Goal: Information Seeking & Learning: Learn about a topic

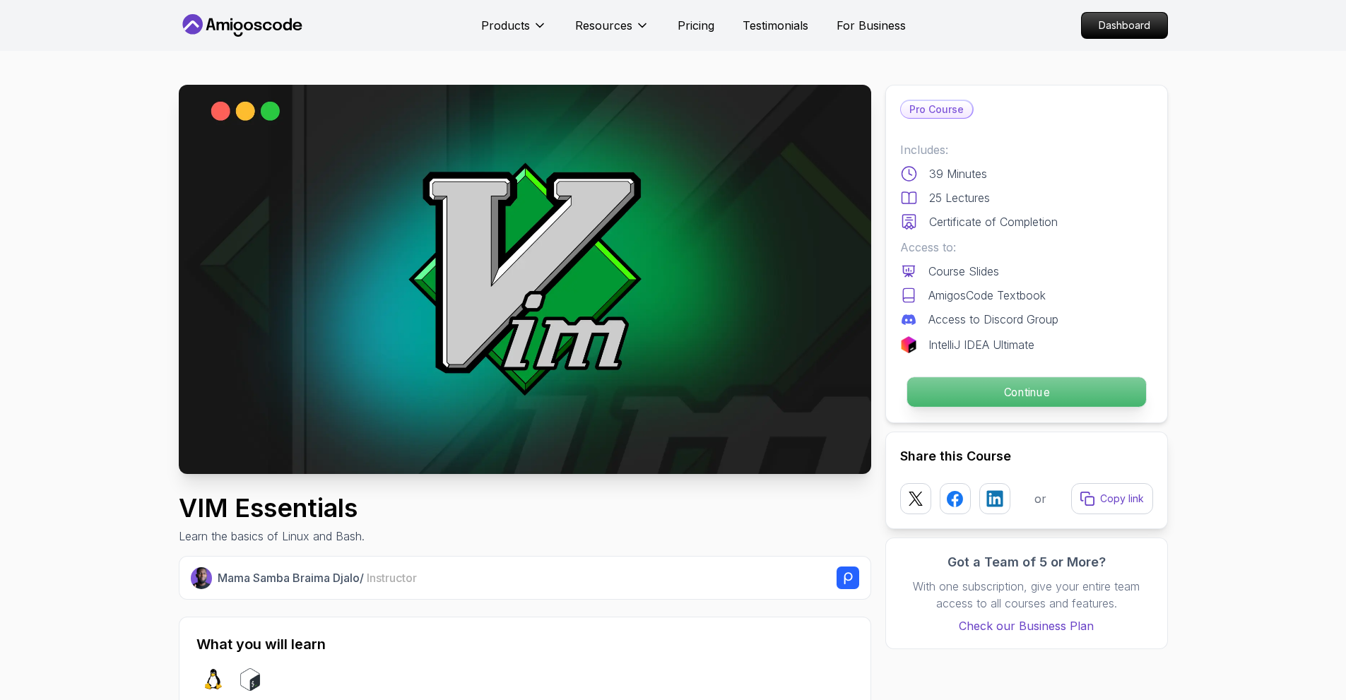
drag, startPoint x: 0, startPoint y: 0, endPoint x: 1062, endPoint y: 384, distance: 1129.4
click at [1062, 384] on p "Continue" at bounding box center [1026, 392] width 239 height 30
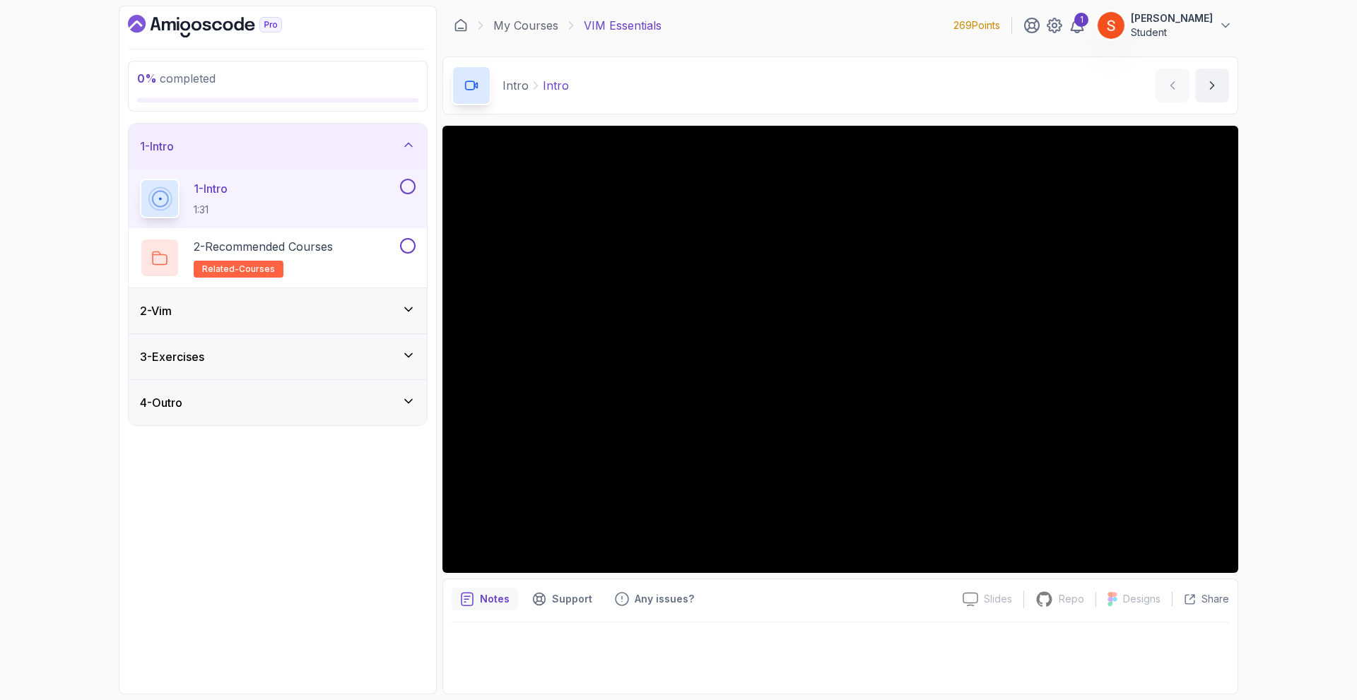
click at [411, 307] on icon at bounding box center [408, 309] width 14 height 14
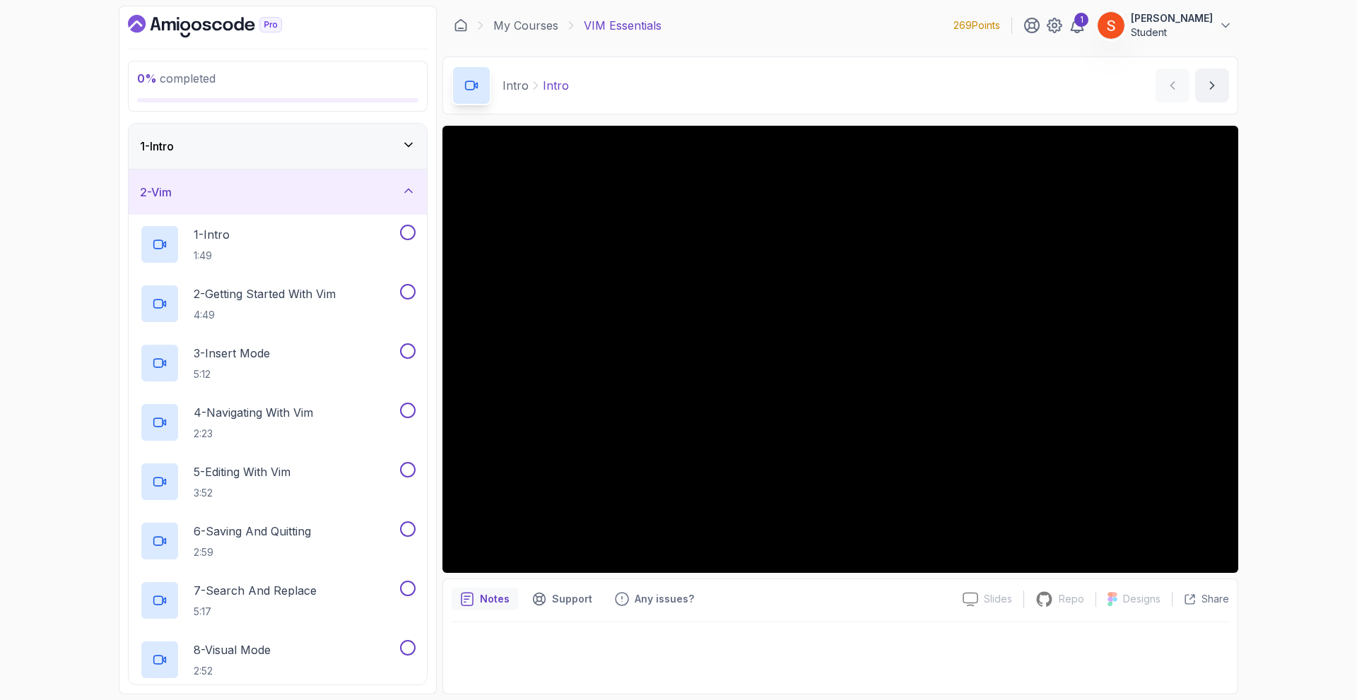
click at [418, 187] on div "2 - Vim" at bounding box center [278, 192] width 298 height 45
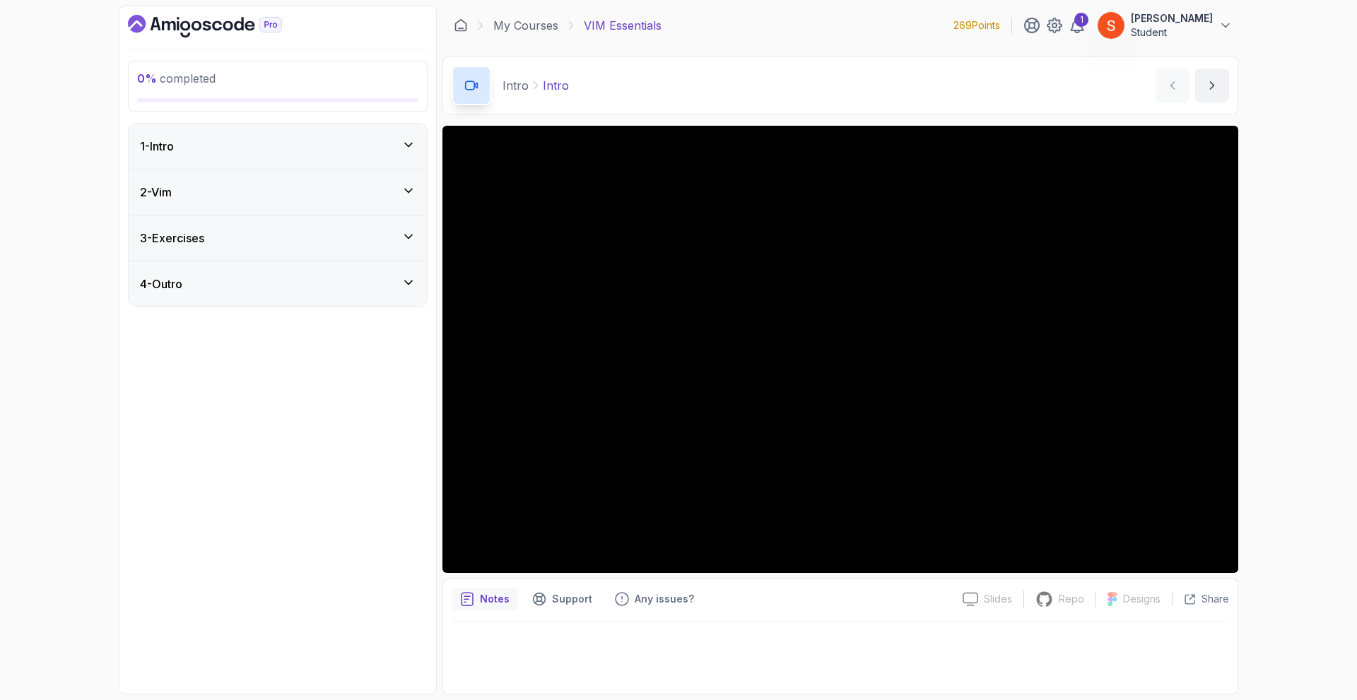
click at [403, 232] on icon at bounding box center [408, 237] width 14 height 14
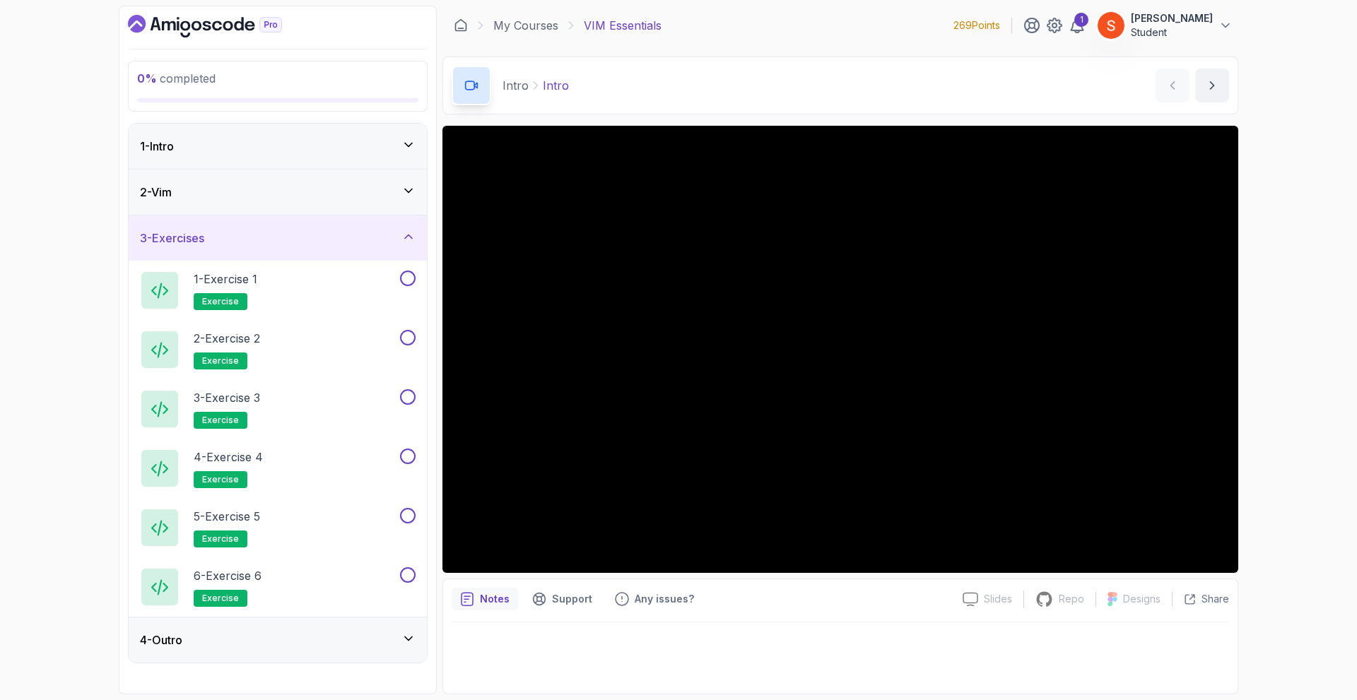
click at [403, 232] on icon at bounding box center [408, 237] width 14 height 14
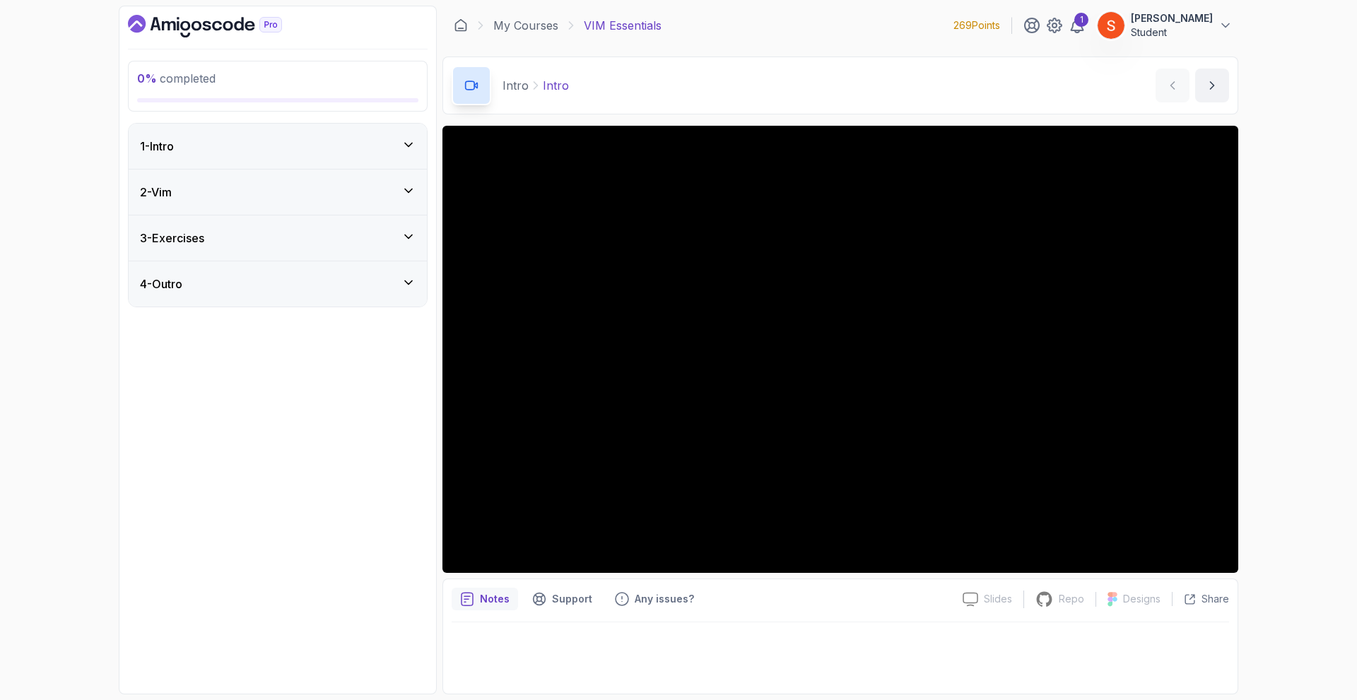
click at [415, 286] on icon at bounding box center [408, 283] width 14 height 14
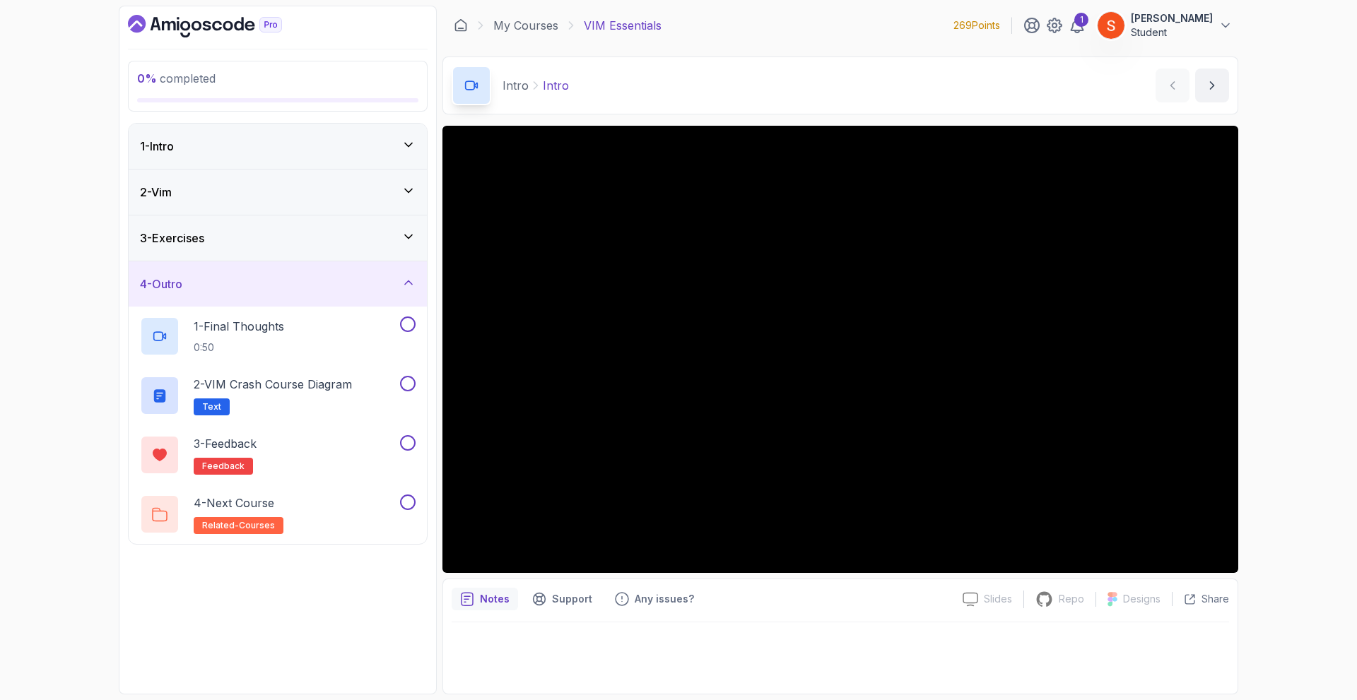
click at [415, 286] on icon at bounding box center [408, 283] width 14 height 14
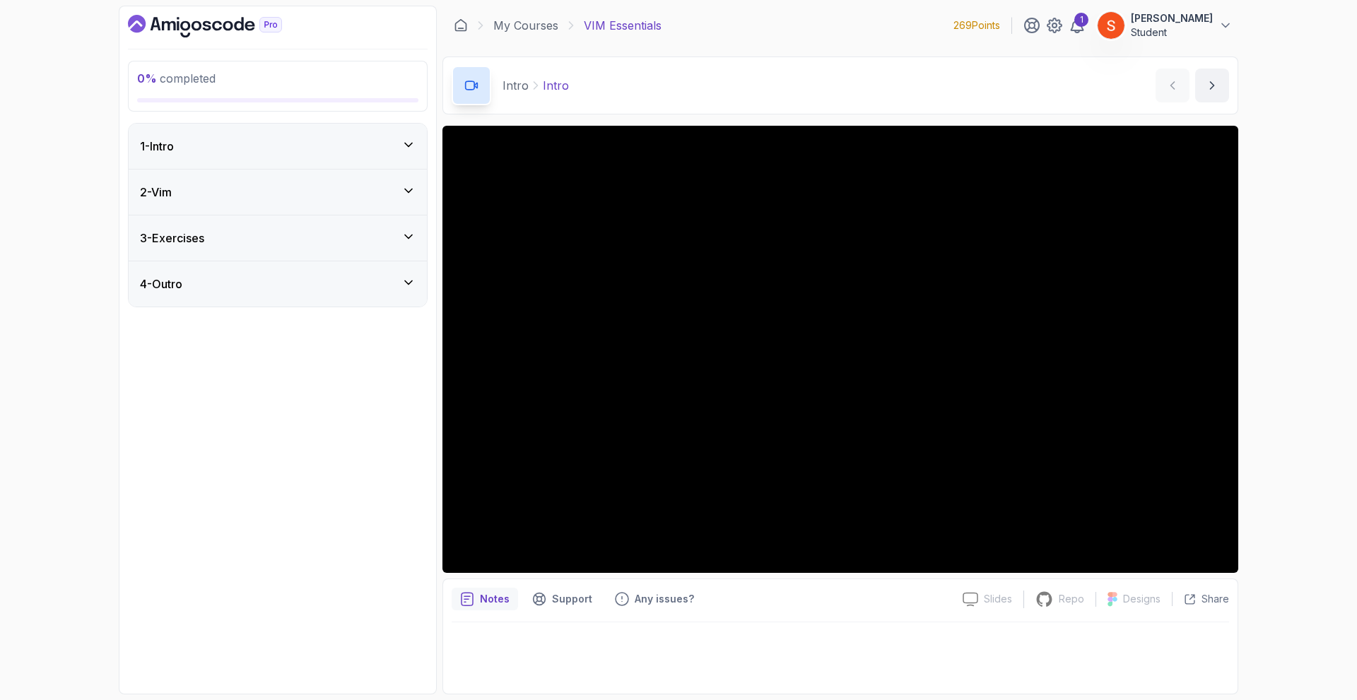
click at [404, 233] on icon at bounding box center [408, 237] width 14 height 14
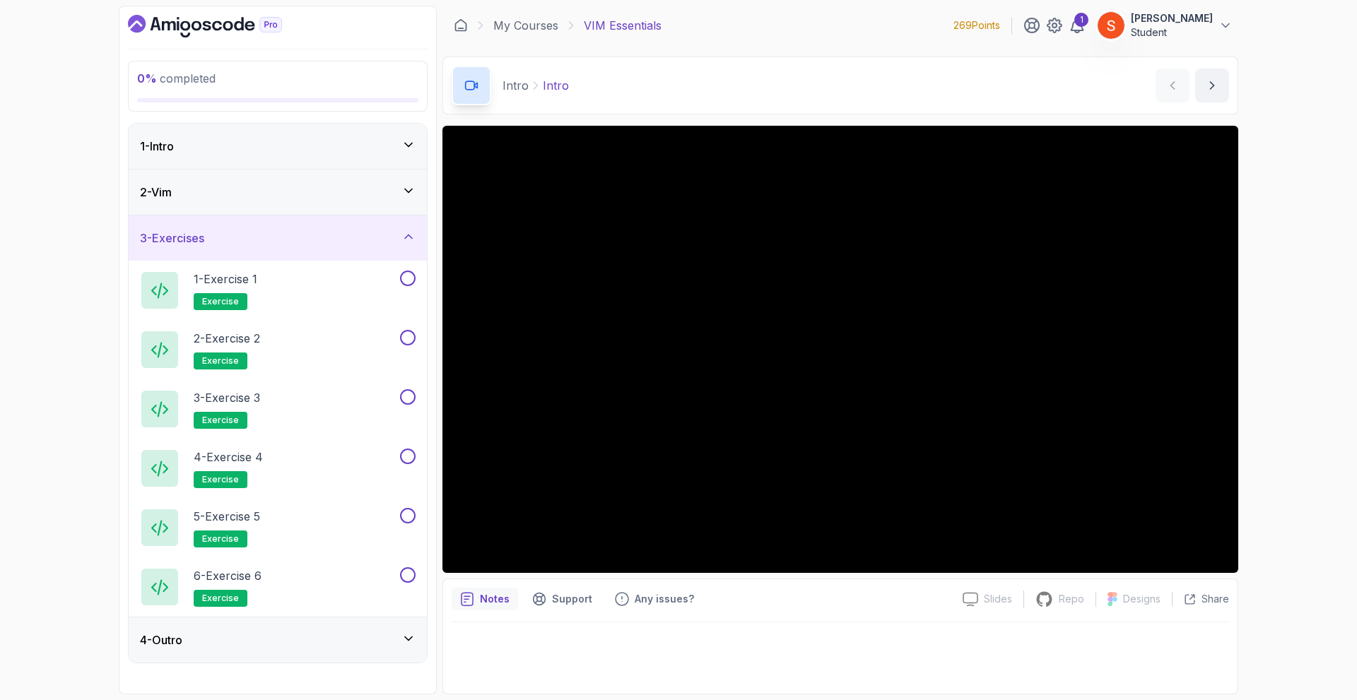
click at [404, 233] on icon at bounding box center [408, 237] width 14 height 14
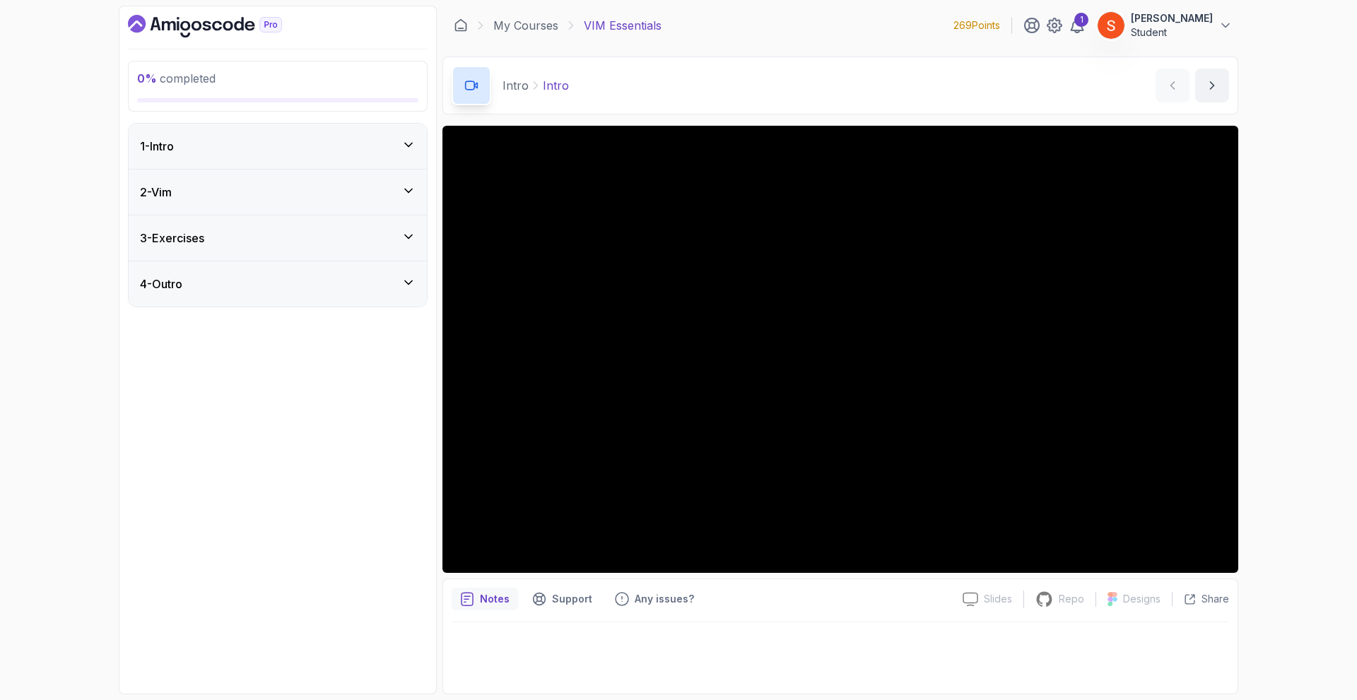
click at [409, 192] on icon at bounding box center [408, 191] width 7 height 4
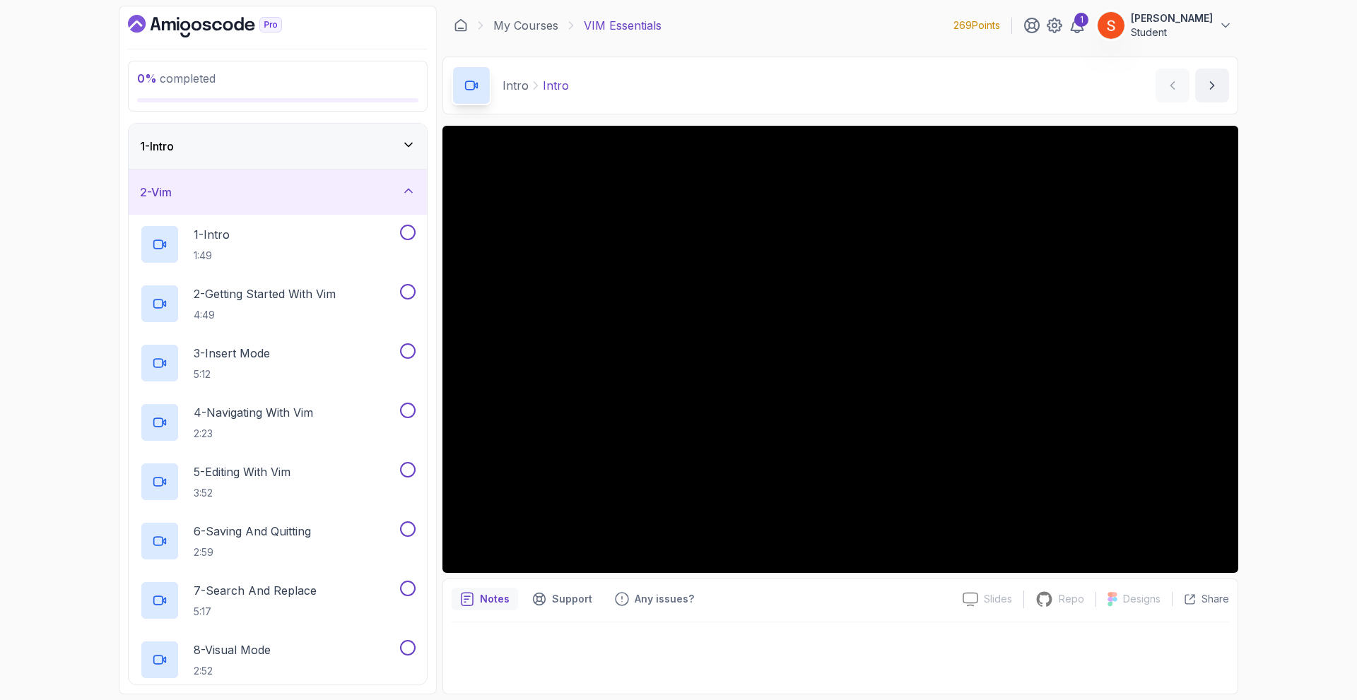
click at [396, 194] on div "2 - Vim" at bounding box center [278, 192] width 276 height 17
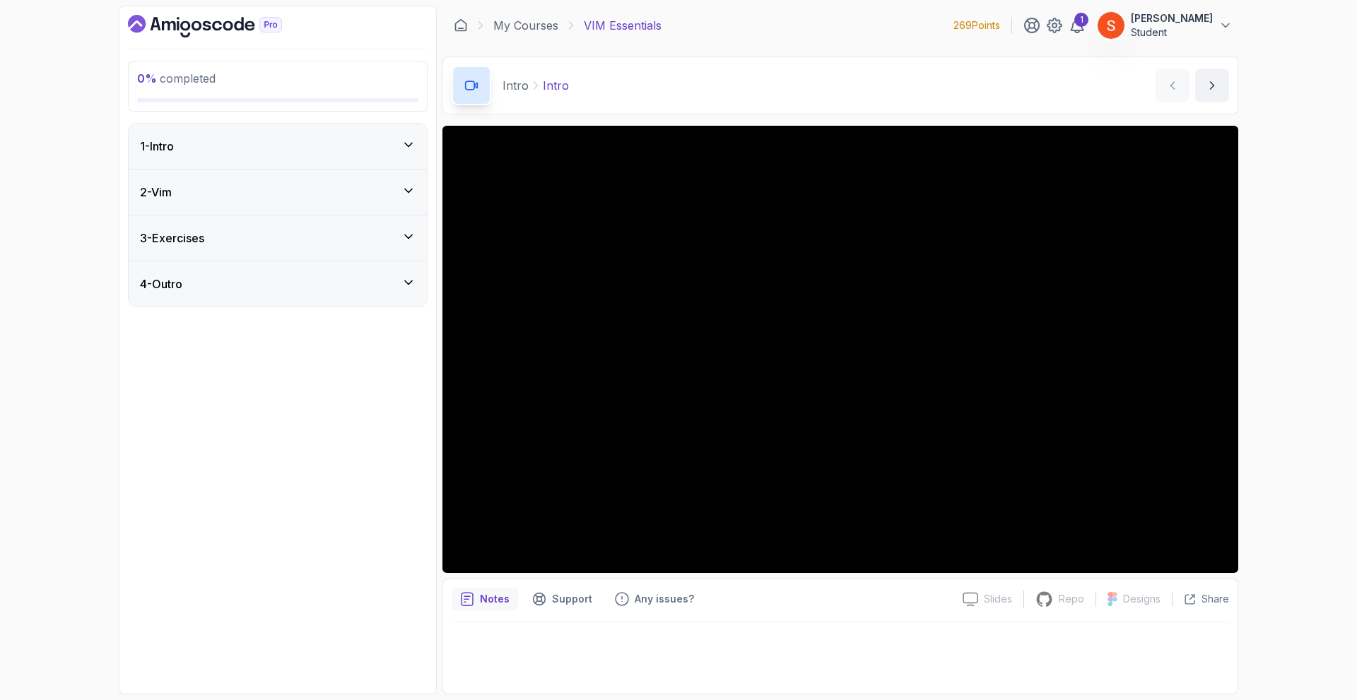
click at [408, 141] on icon at bounding box center [408, 145] width 14 height 14
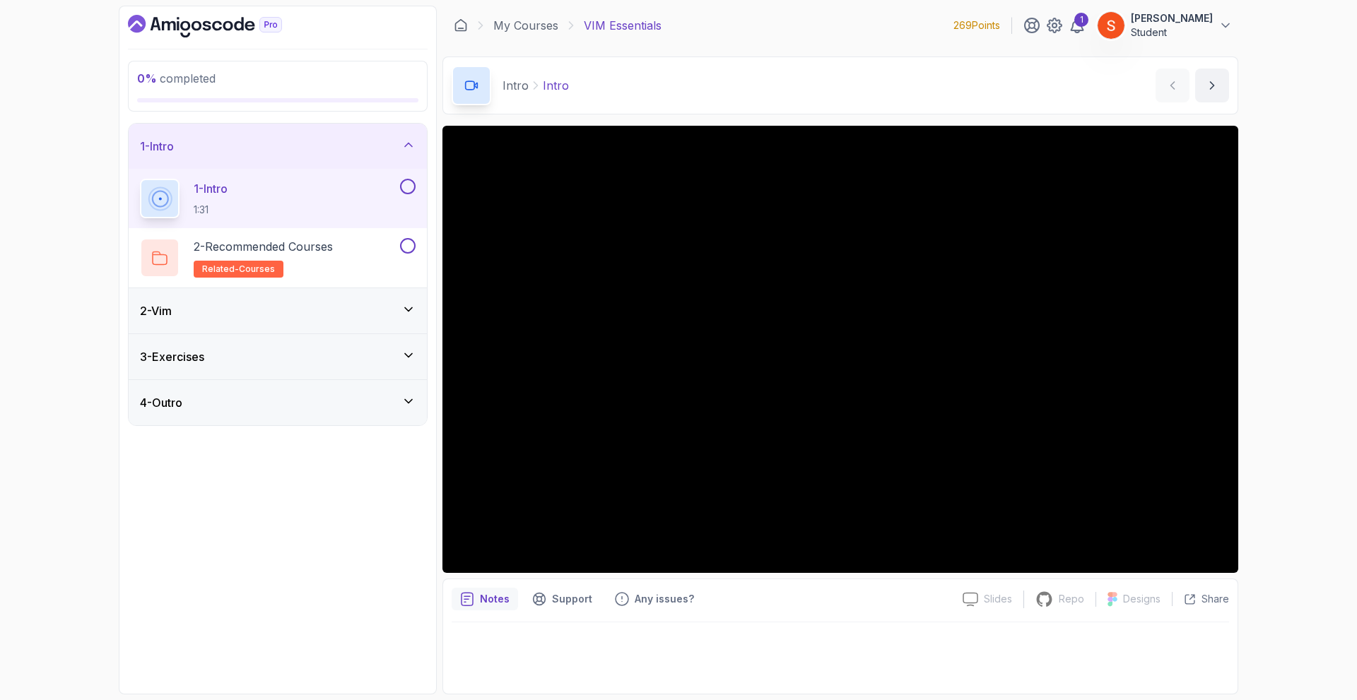
click at [408, 141] on icon at bounding box center [408, 145] width 14 height 14
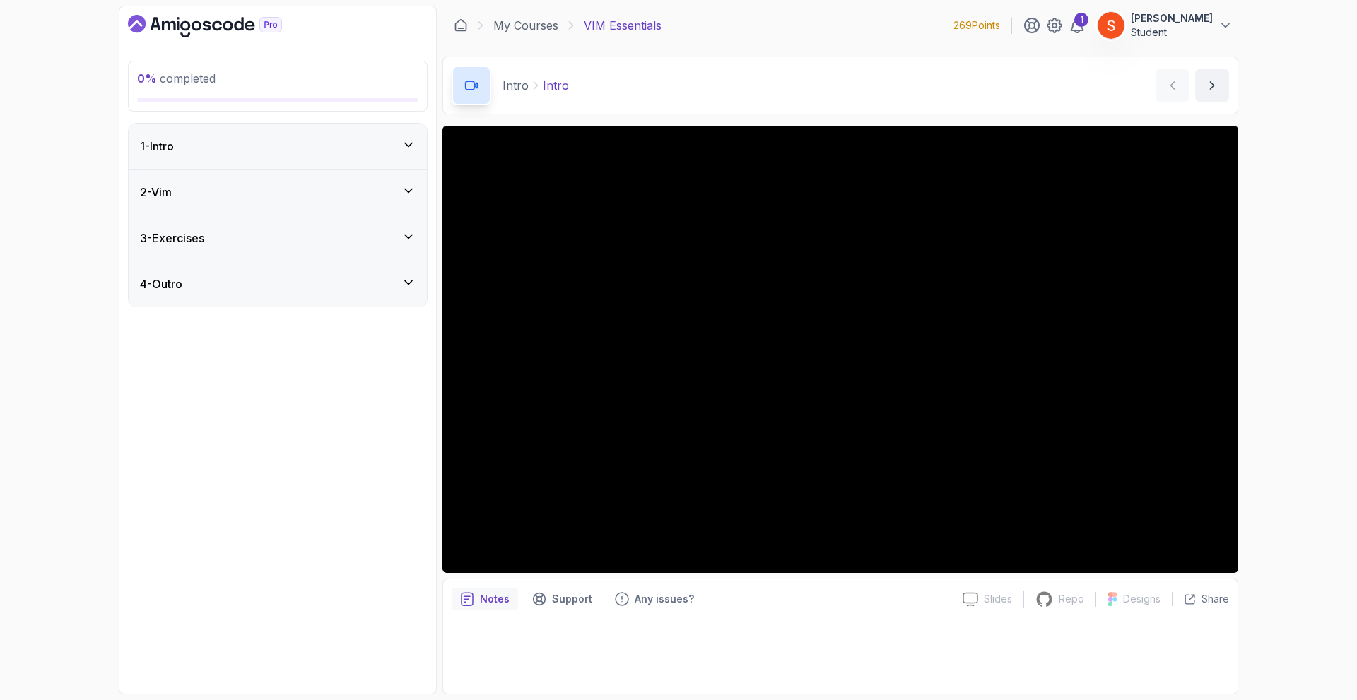
click at [405, 293] on div "4 - Outro" at bounding box center [278, 283] width 298 height 45
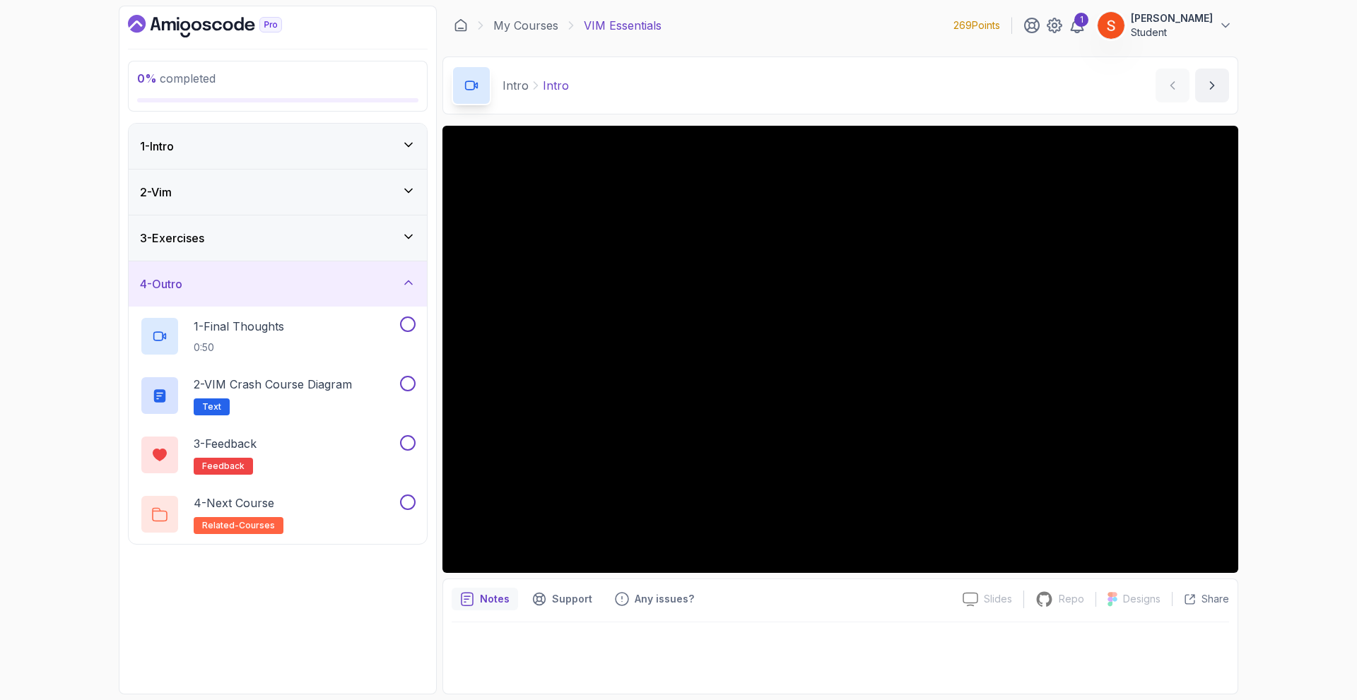
click at [405, 293] on div "4 - Outro" at bounding box center [278, 283] width 298 height 45
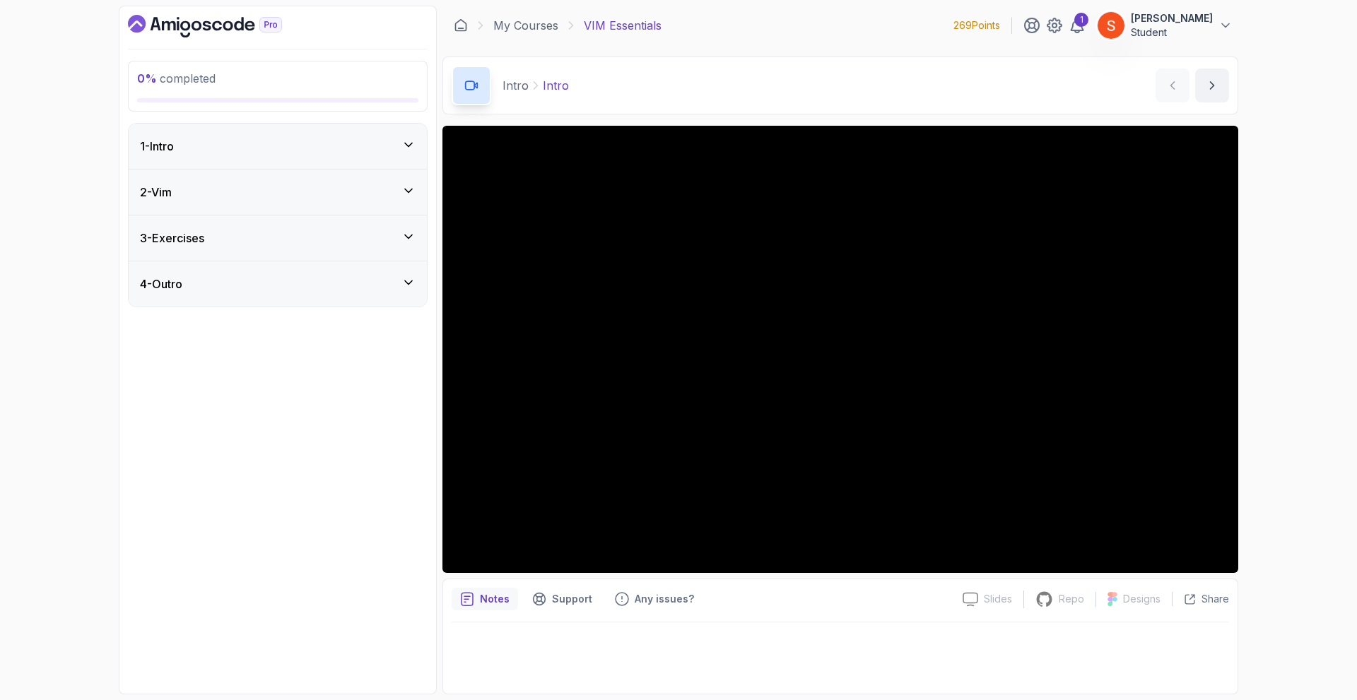
click at [413, 193] on icon at bounding box center [408, 191] width 14 height 14
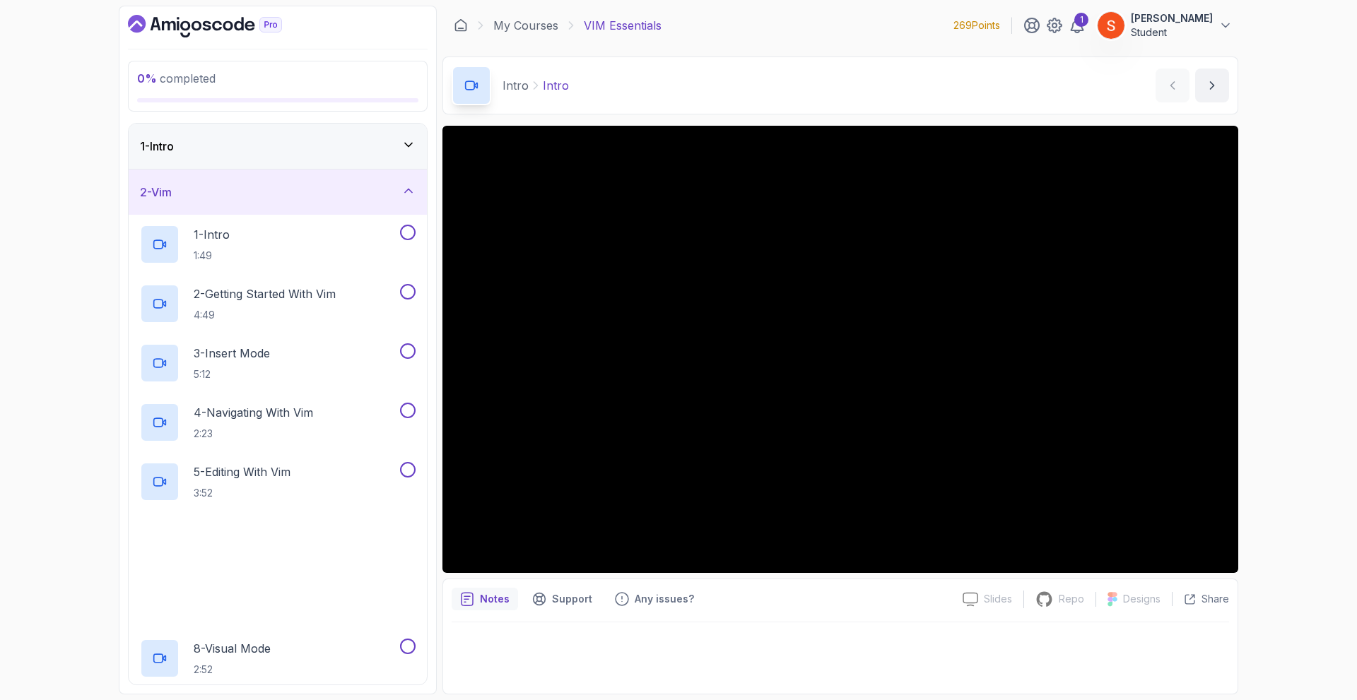
click at [413, 193] on icon at bounding box center [408, 191] width 14 height 14
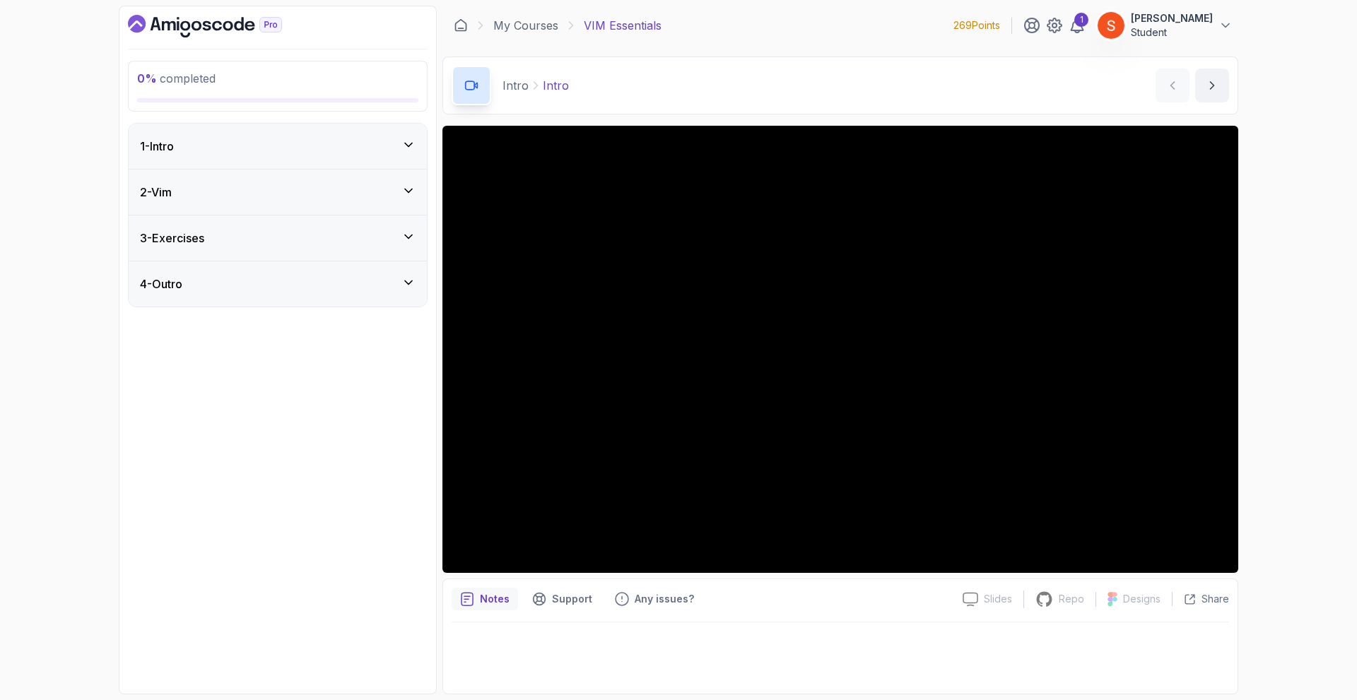
click at [400, 146] on div "1 - Intro" at bounding box center [278, 146] width 276 height 17
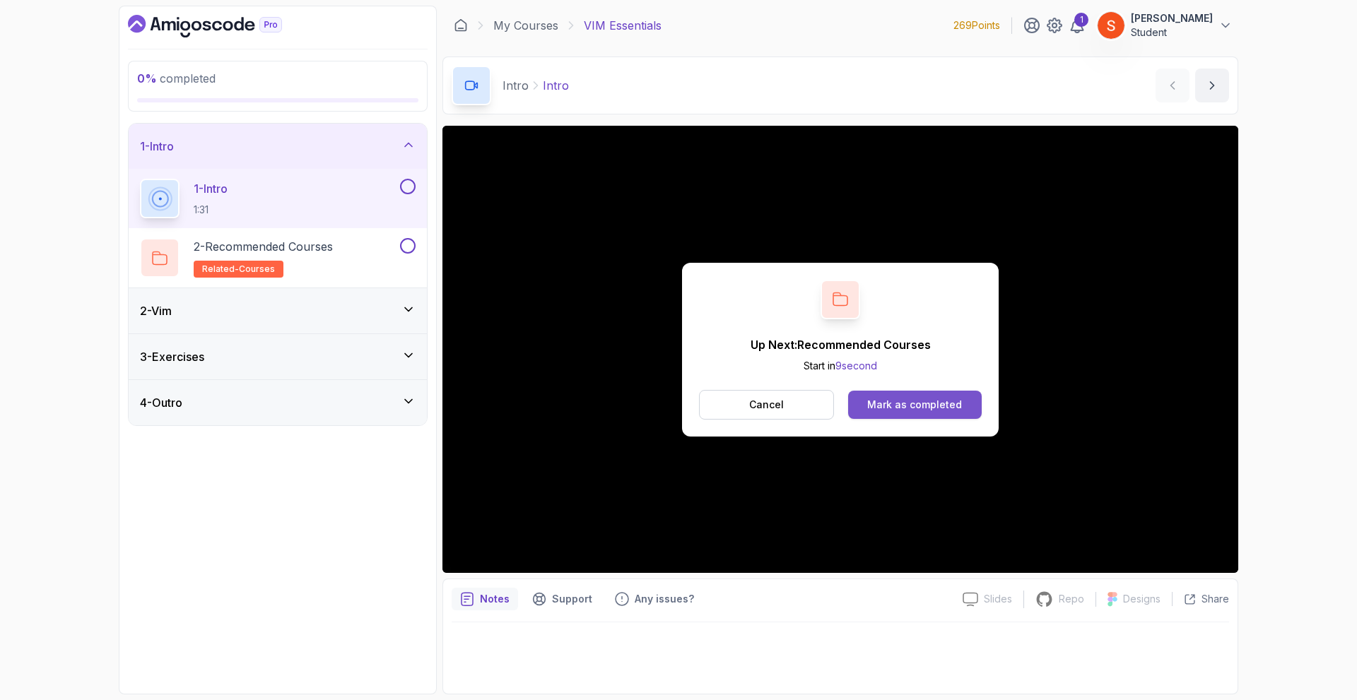
click at [933, 396] on button "Mark as completed" at bounding box center [915, 405] width 134 height 28
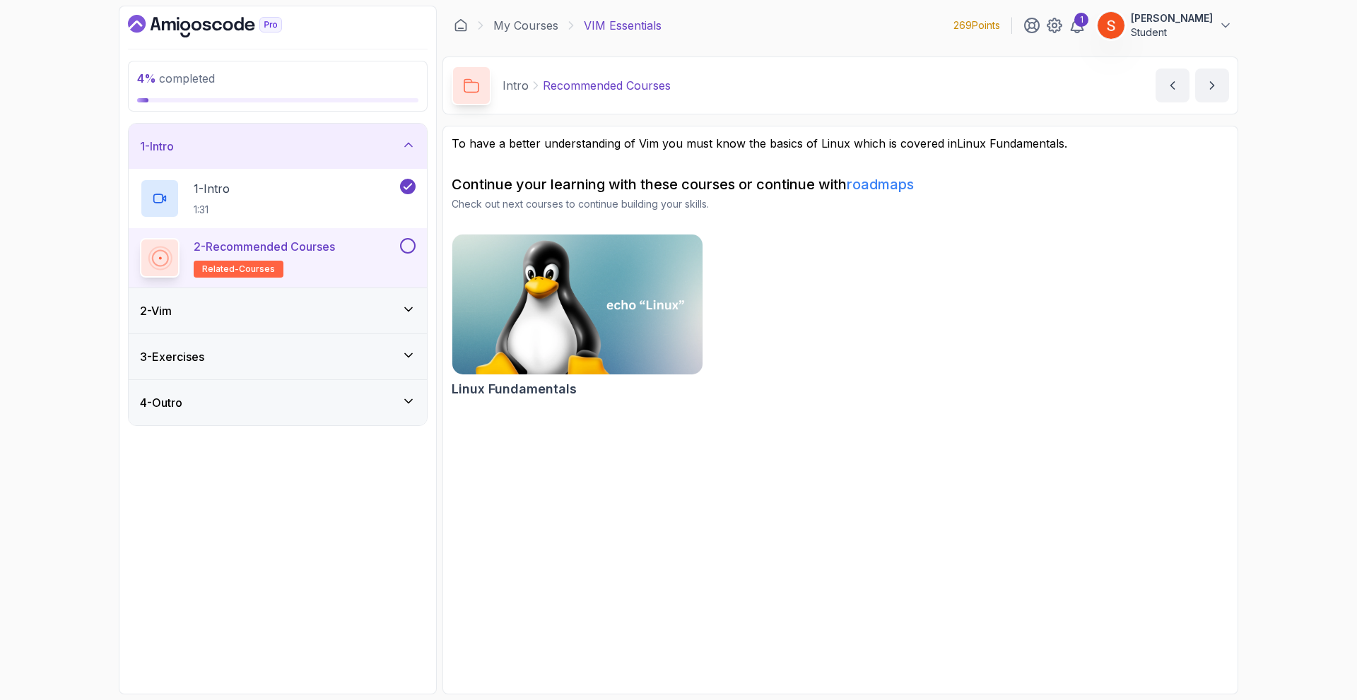
click at [404, 248] on button at bounding box center [408, 246] width 16 height 16
click at [408, 302] on div "2 - Vim" at bounding box center [278, 310] width 298 height 45
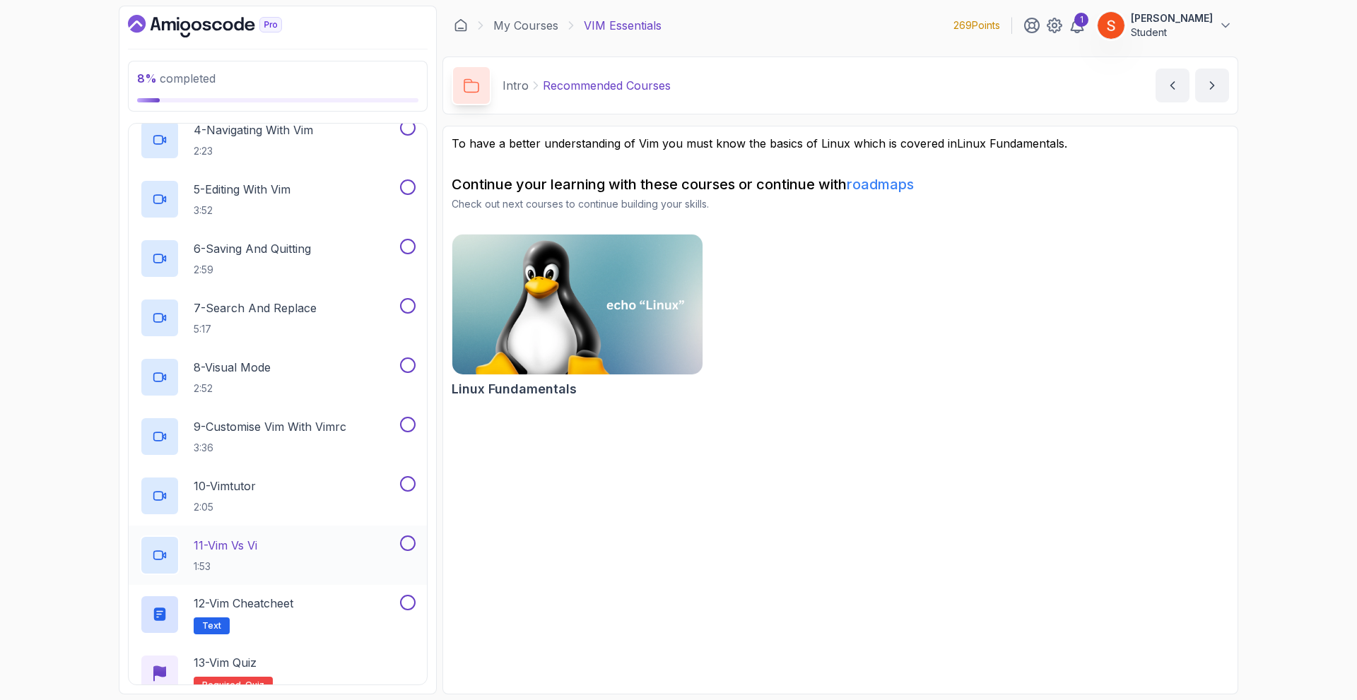
scroll to position [394, 0]
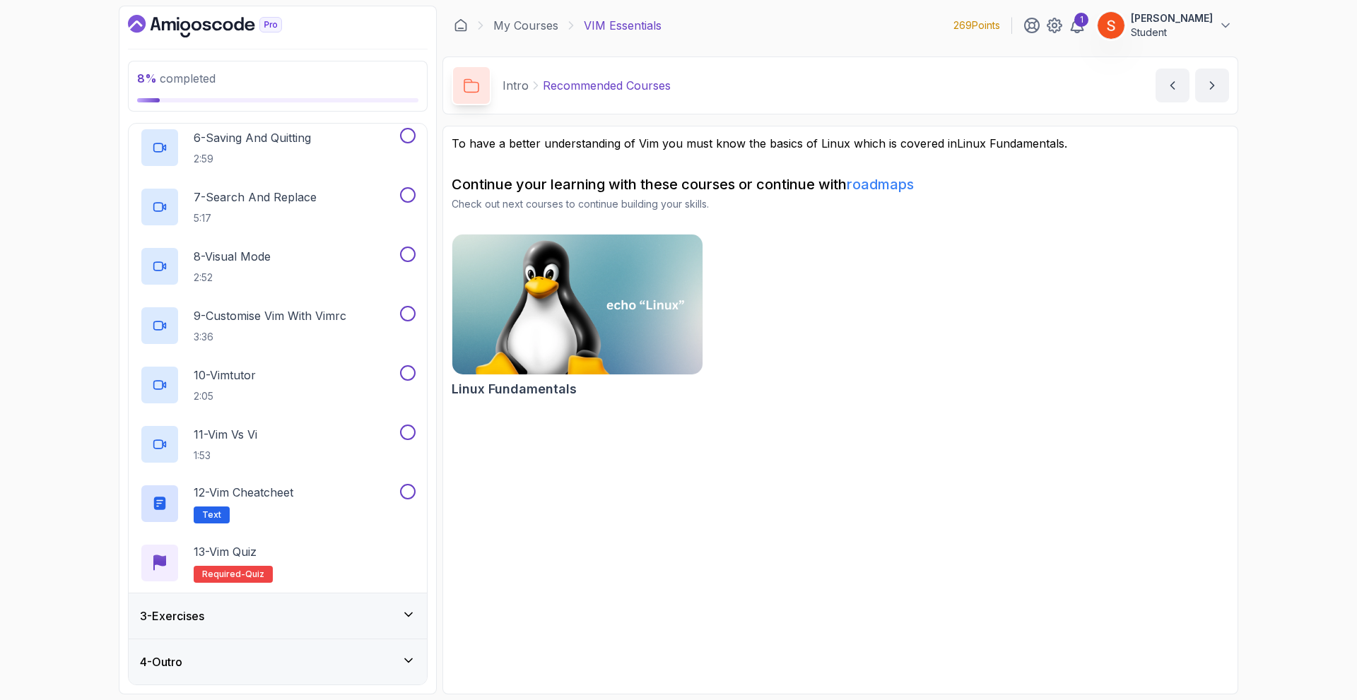
click at [313, 606] on div "3 - Exercises" at bounding box center [278, 616] width 298 height 45
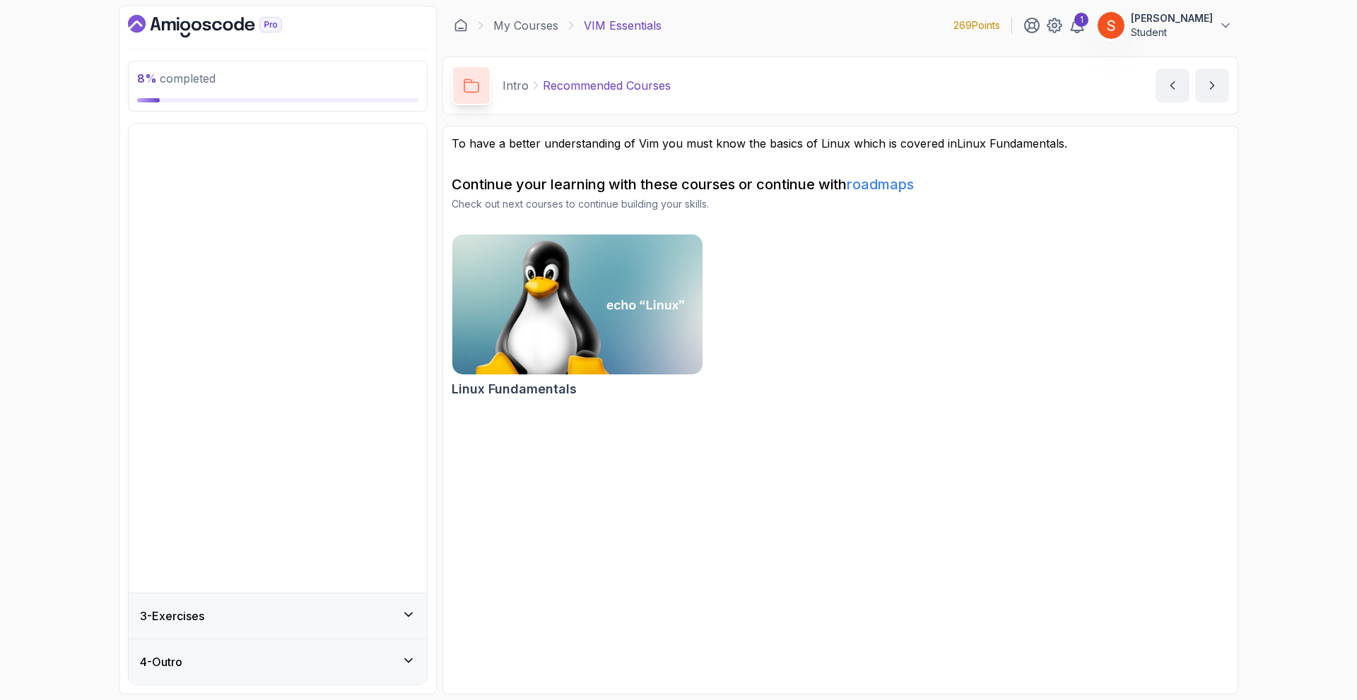
scroll to position [0, 0]
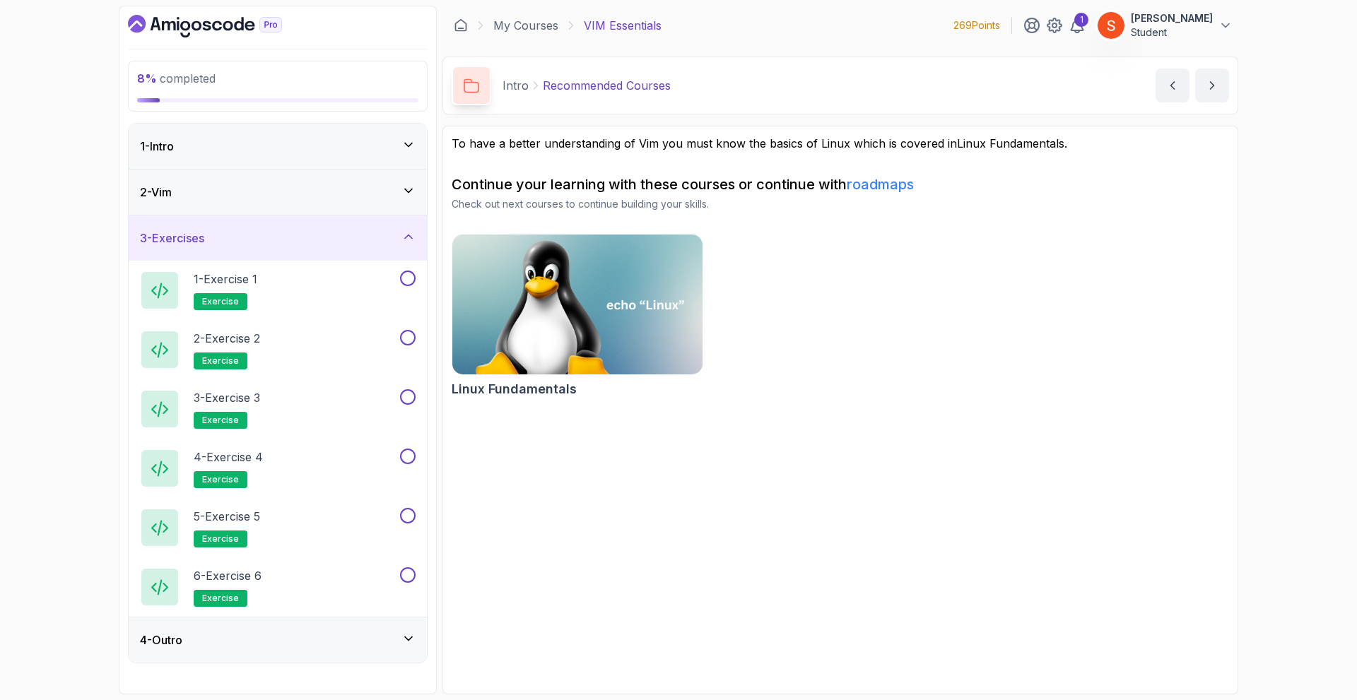
click at [305, 635] on div "4 - Outro" at bounding box center [278, 640] width 276 height 17
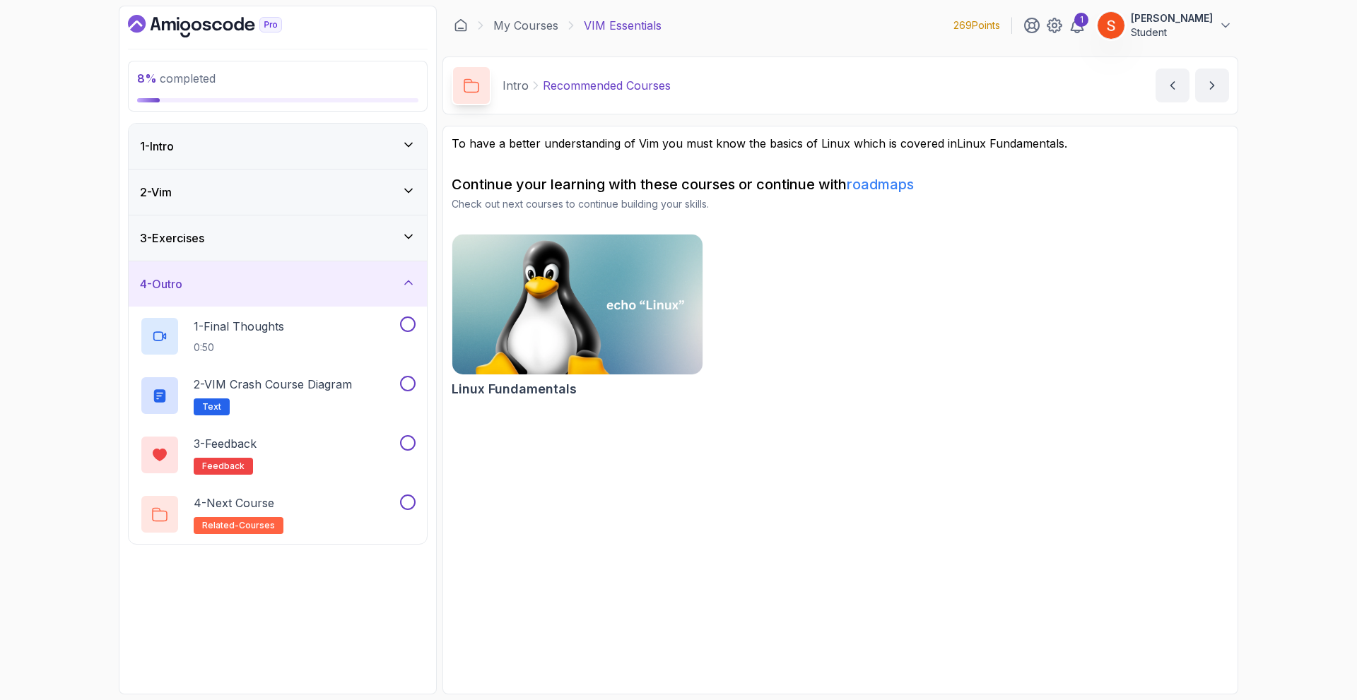
click at [378, 272] on div "4 - Outro" at bounding box center [278, 283] width 298 height 45
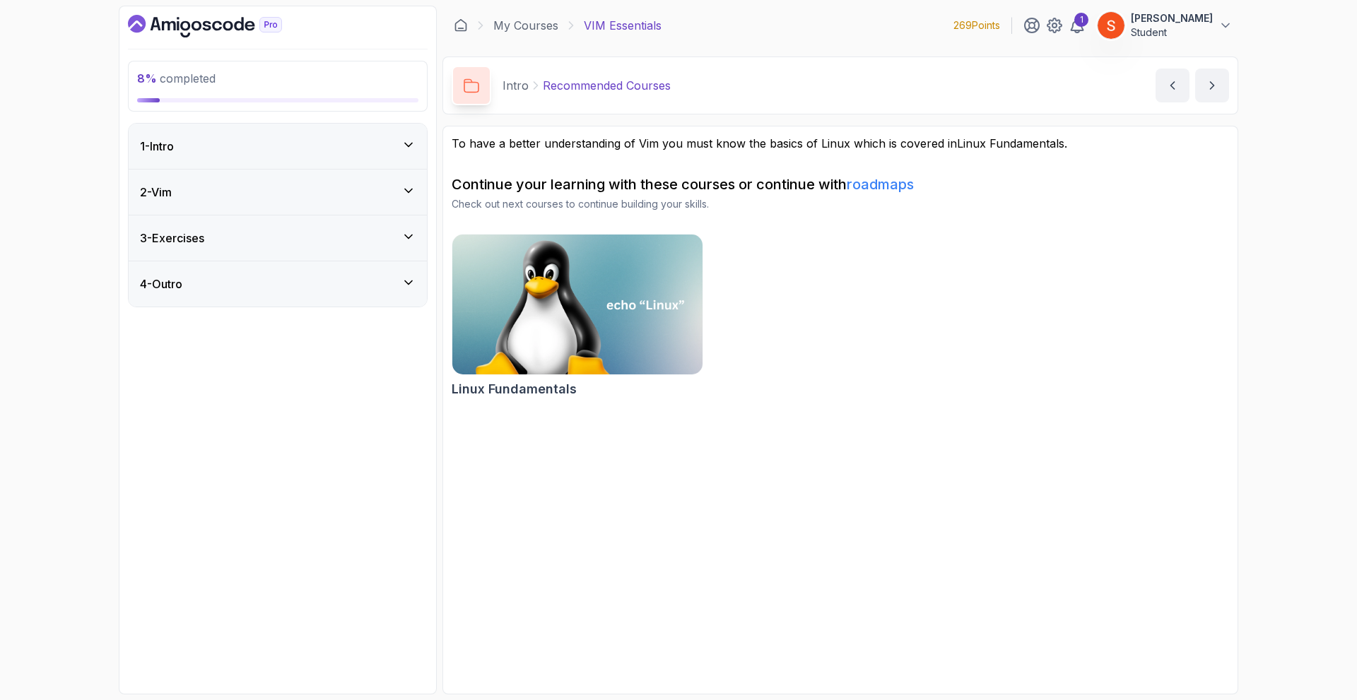
click at [278, 199] on div "2 - Vim" at bounding box center [278, 192] width 276 height 17
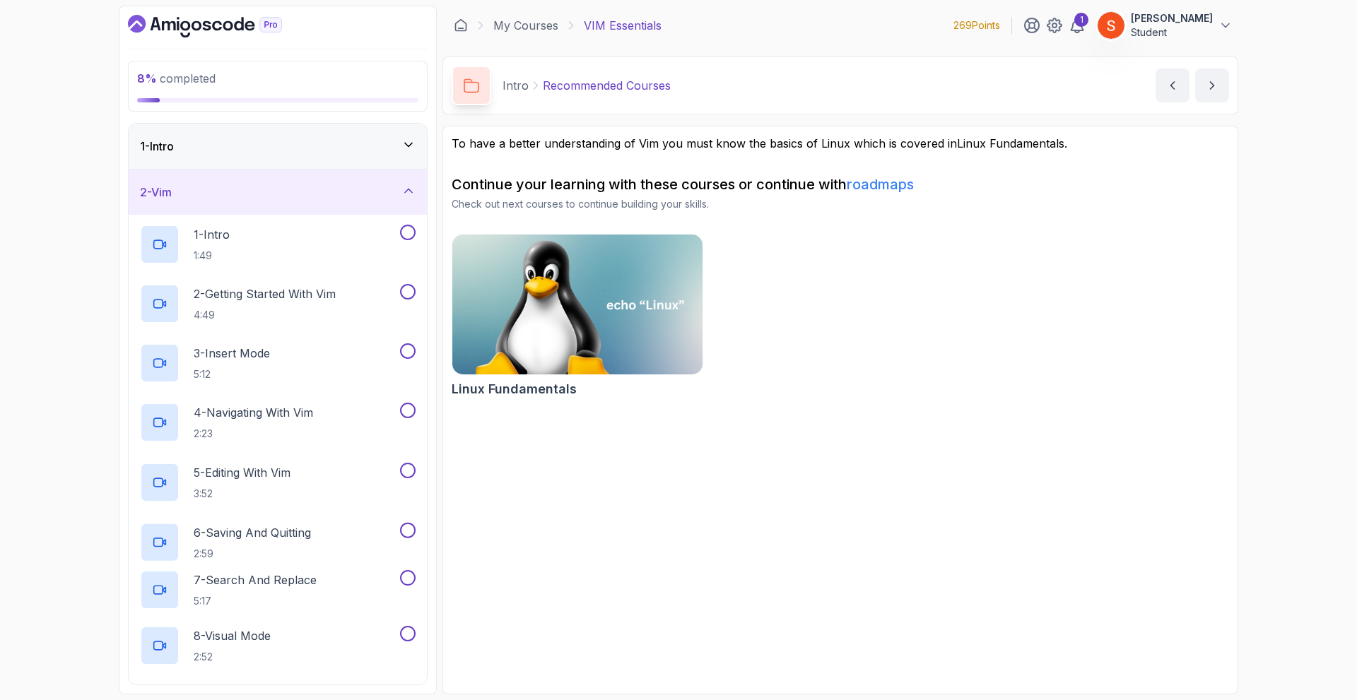
click at [278, 199] on div "2 - Vim" at bounding box center [278, 192] width 276 height 17
